Goal: Task Accomplishment & Management: Manage account settings

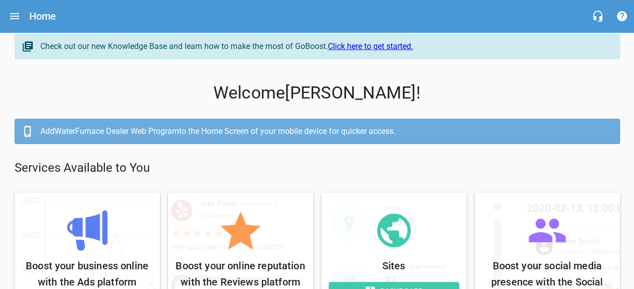
scroll to position [46, 0]
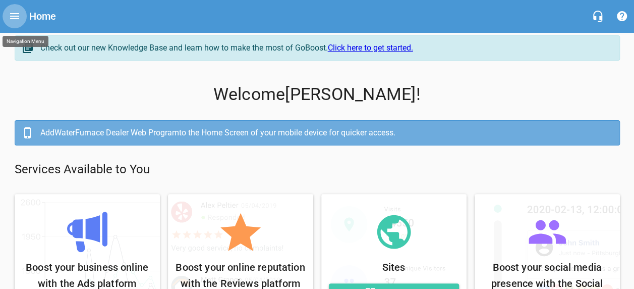
click at [14, 14] on icon "Open drawer" at bounding box center [14, 16] width 9 height 6
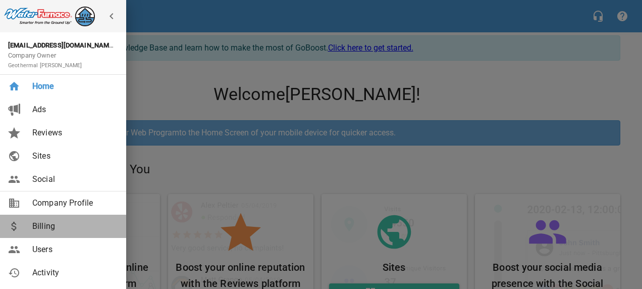
click at [44, 222] on span "Billing" at bounding box center [73, 226] width 82 height 12
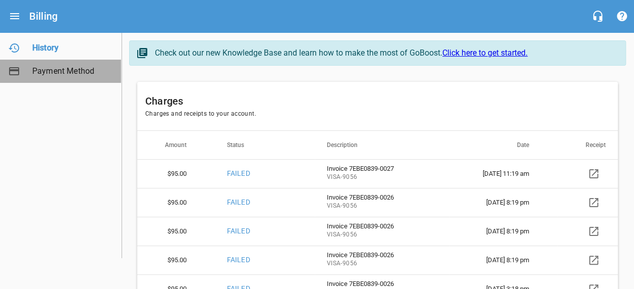
click at [69, 69] on span "Payment Method" at bounding box center [70, 71] width 77 height 12
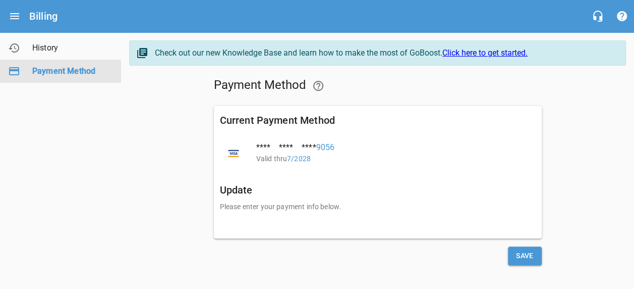
scroll to position [5, 0]
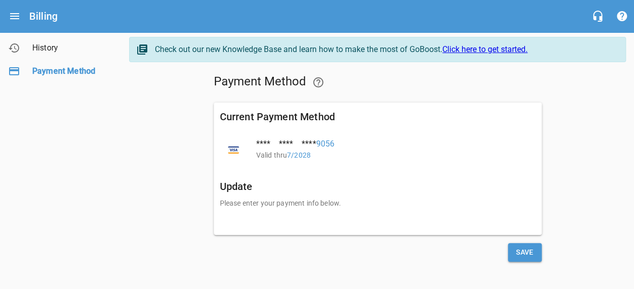
click at [385, 272] on div at bounding box center [317, 275] width 634 height 10
click at [277, 199] on p "Please enter your payment info below." at bounding box center [378, 203] width 316 height 11
click at [246, 184] on h6 "Update" at bounding box center [378, 186] width 316 height 16
click at [260, 184] on h6 "Update" at bounding box center [378, 186] width 316 height 16
click at [526, 248] on span "Save" at bounding box center [525, 252] width 18 height 13
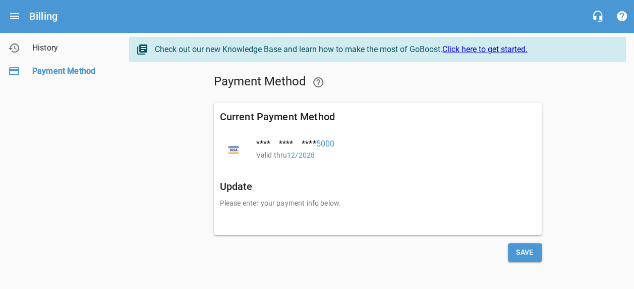
drag, startPoint x: 633, startPoint y: 180, endPoint x: 639, endPoint y: 188, distance: 10.5
click at [634, 188] on html "Billing Payment Method History Payment Method Check out our new Knowledge Base …" at bounding box center [317, 142] width 634 height 292
